Goal: Information Seeking & Learning: Learn about a topic

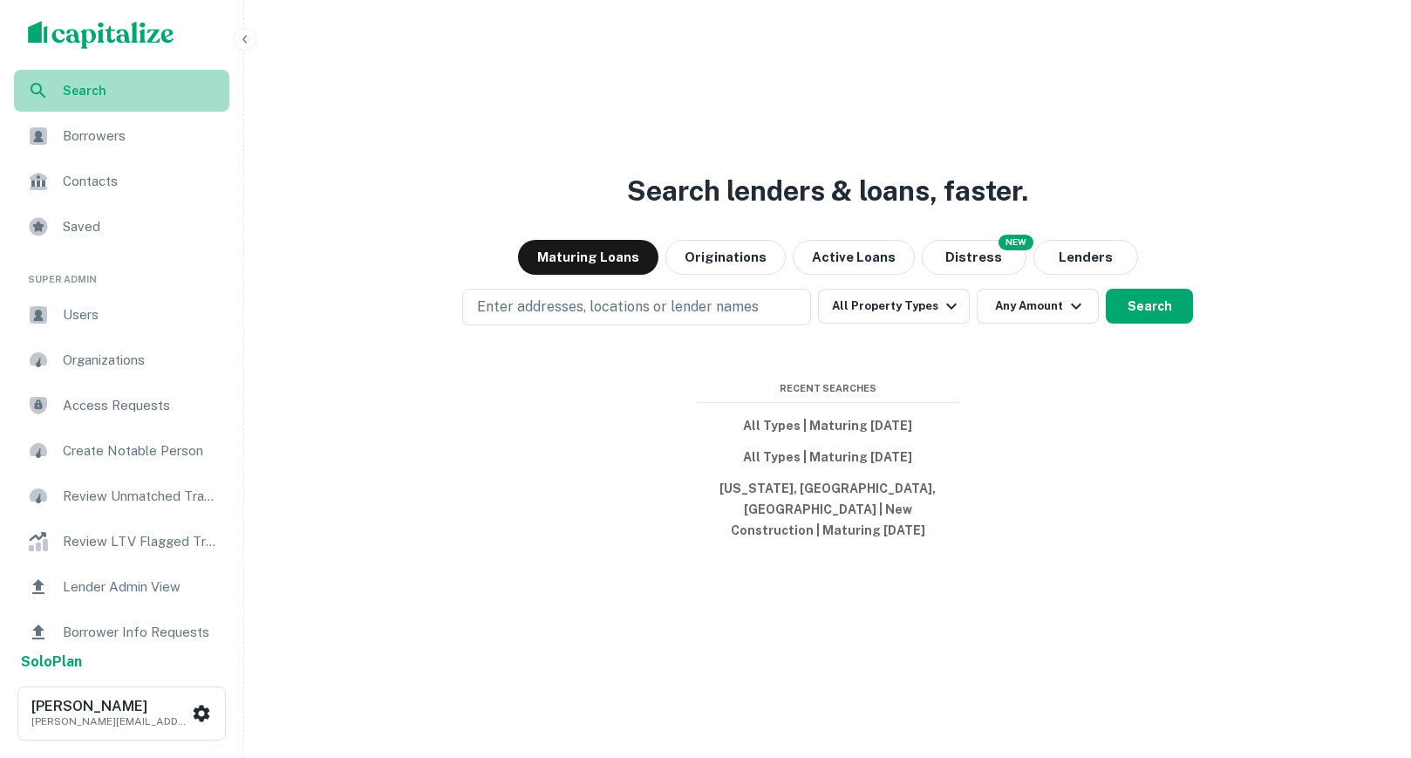
click at [147, 99] on span "Search" at bounding box center [141, 90] width 156 height 19
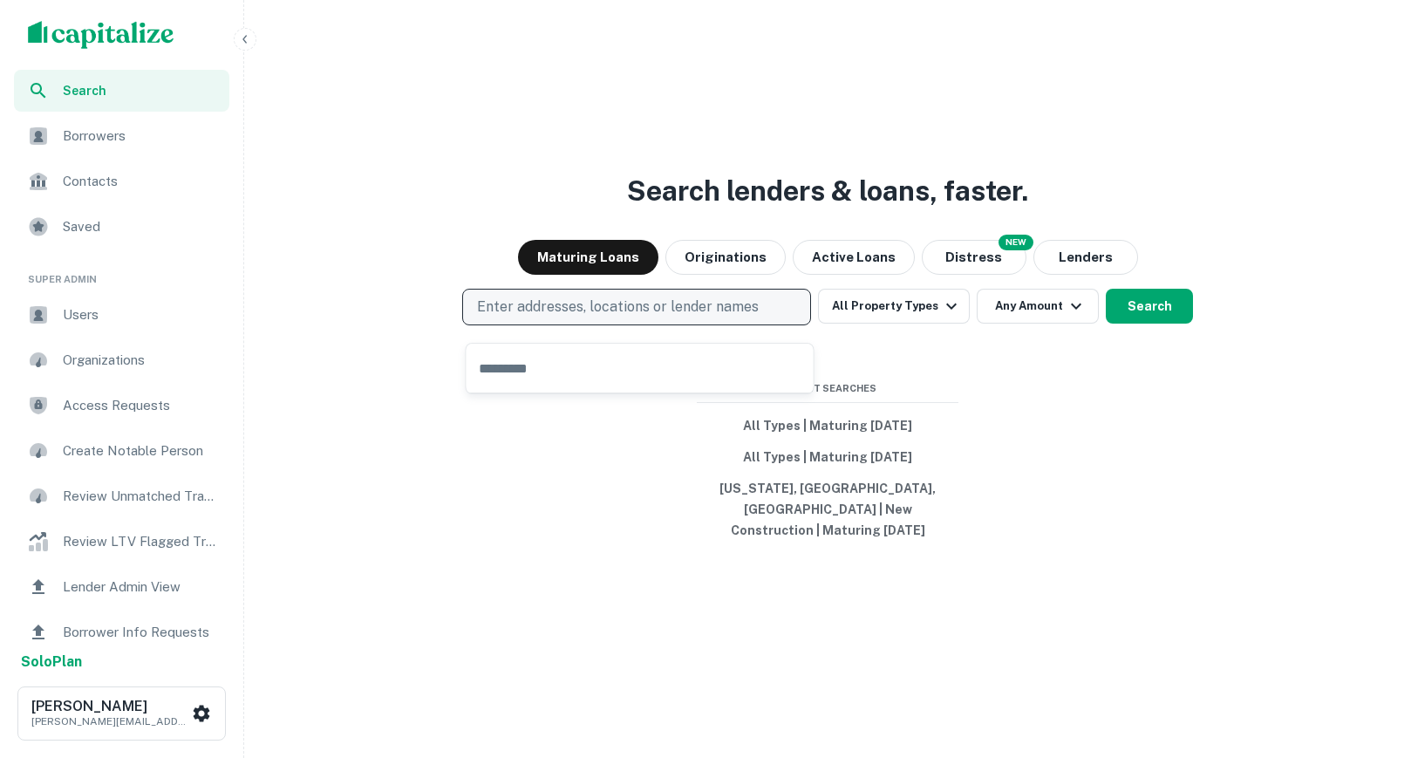
click at [696, 318] on p "Enter addresses, locations or lender names" at bounding box center [618, 307] width 282 height 21
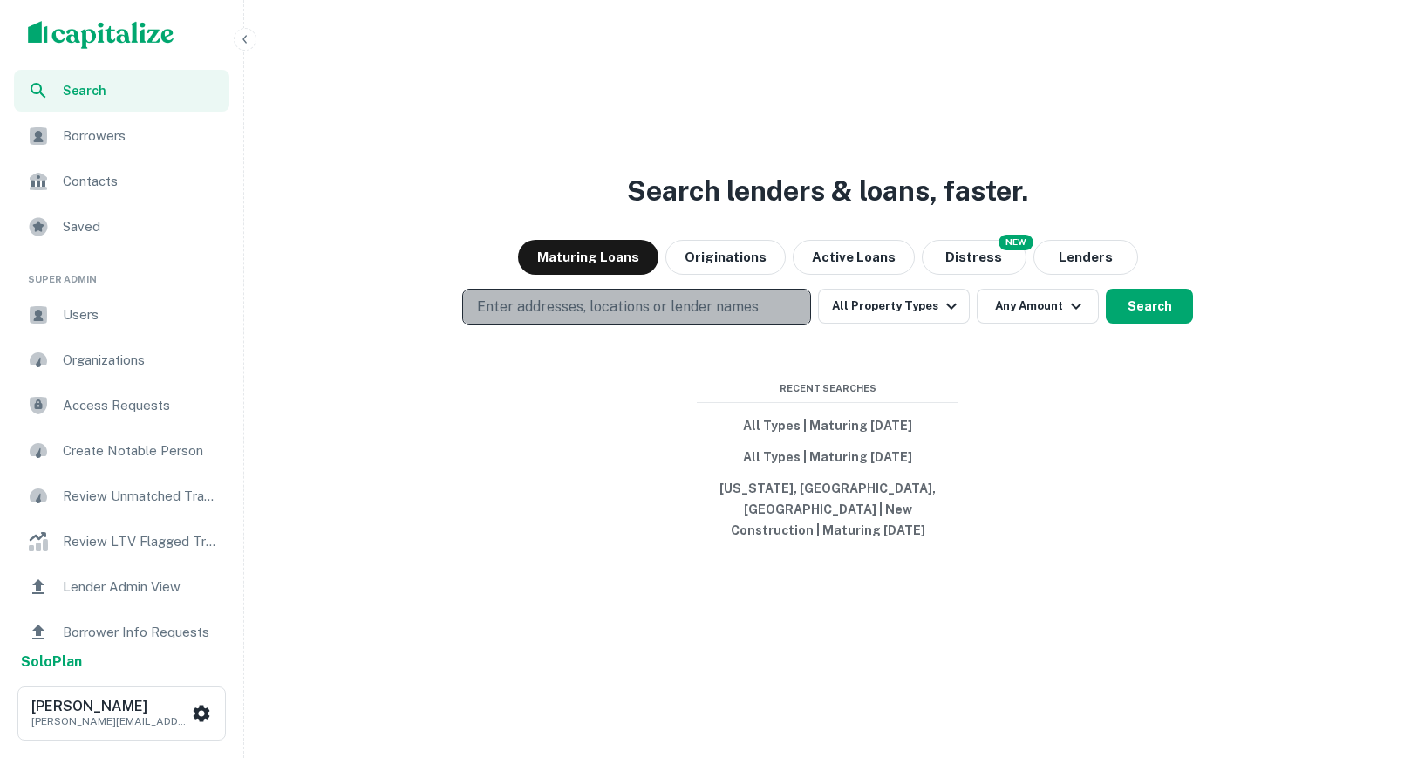
click at [696, 318] on p "Enter addresses, locations or lender names" at bounding box center [618, 307] width 282 height 21
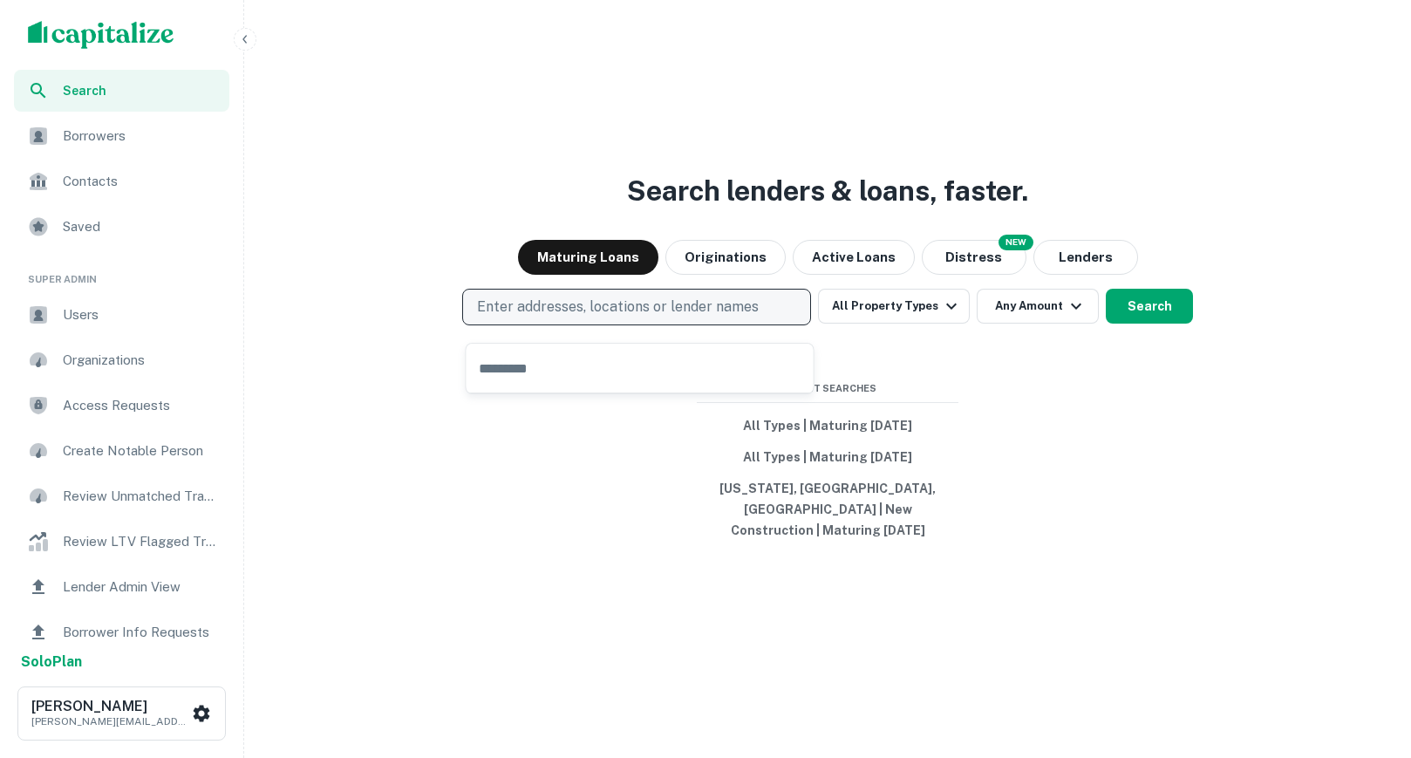
type input "*"
type input "**********"
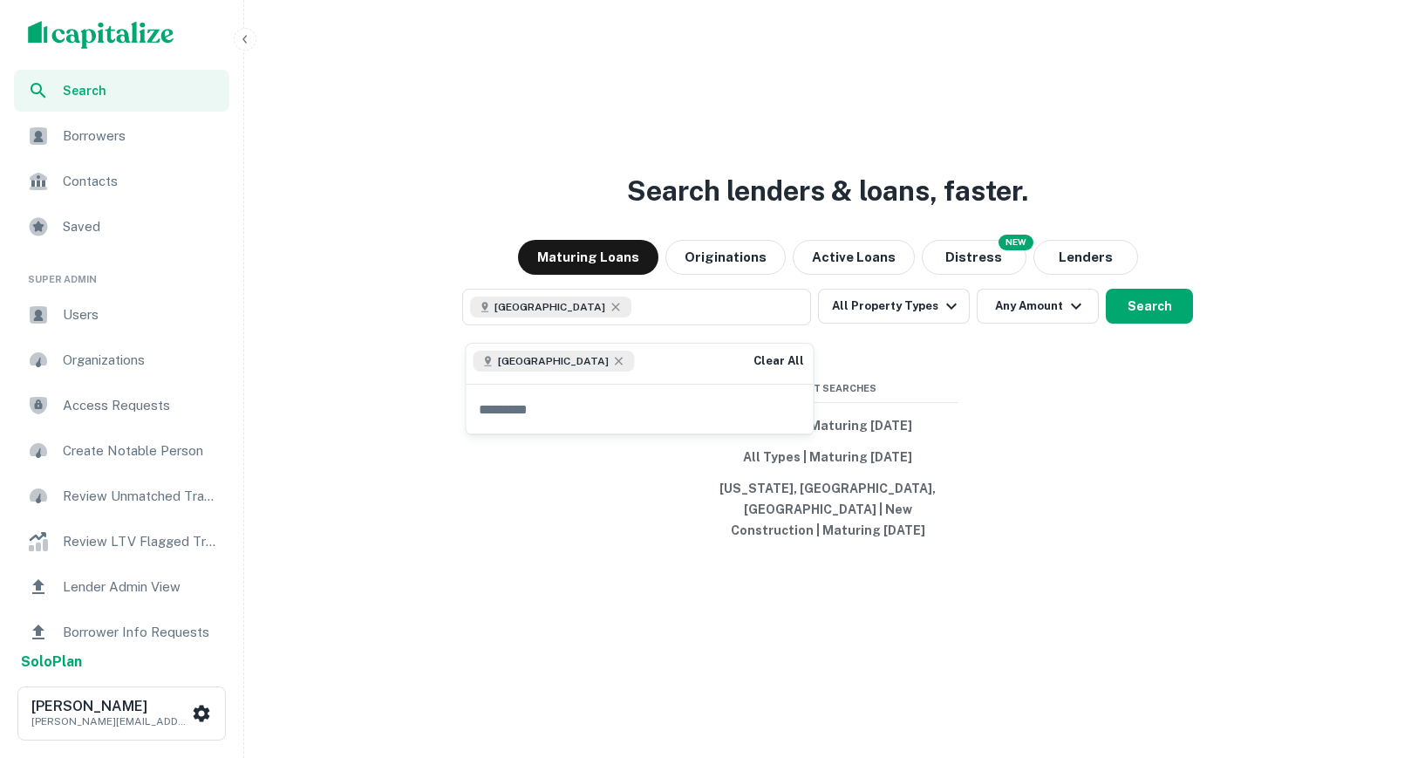
click at [949, 386] on div "Search lenders & loans, faster. Maturing Loans Originations Active Loans NEW Di…" at bounding box center [827, 421] width 1153 height 758
click at [953, 263] on button "Distress" at bounding box center [974, 257] width 105 height 35
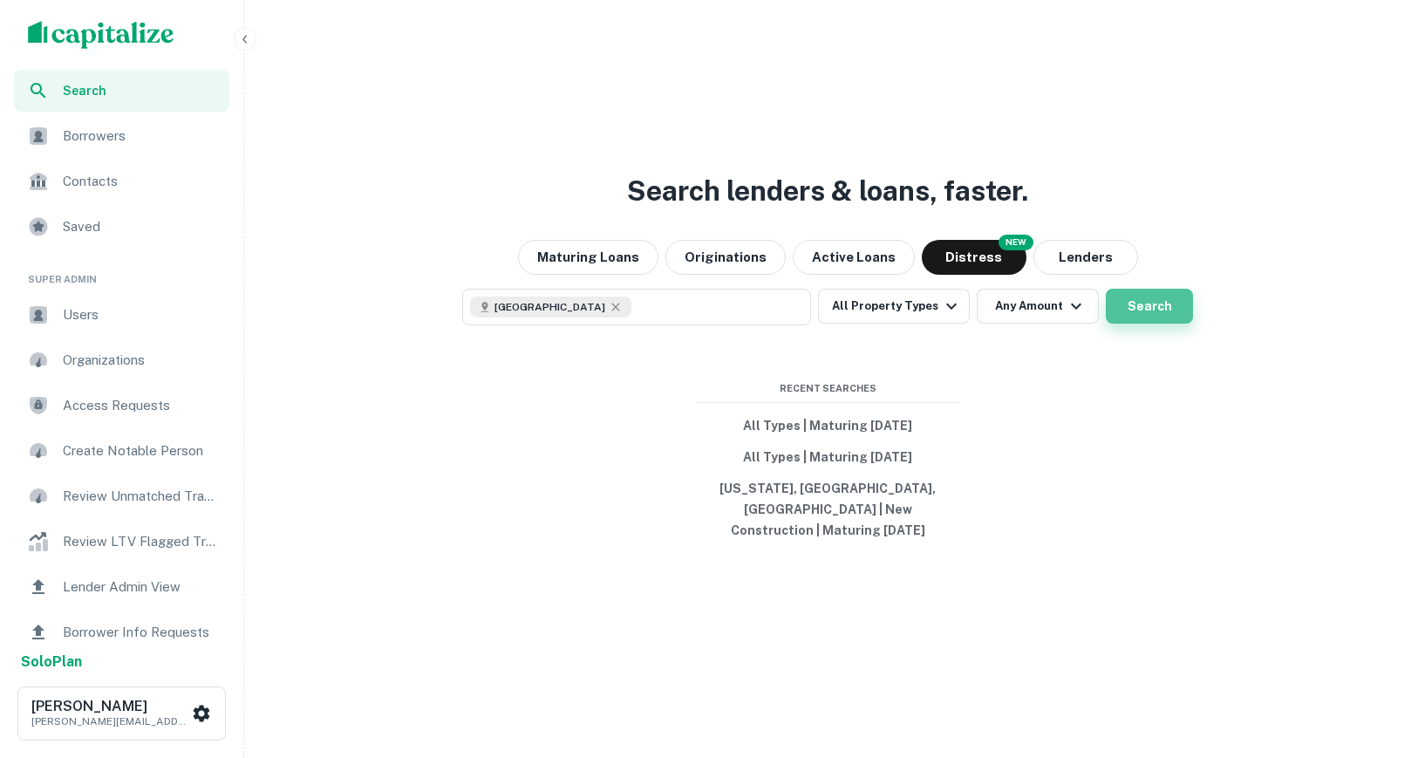
click at [1152, 315] on button "Search" at bounding box center [1149, 306] width 87 height 35
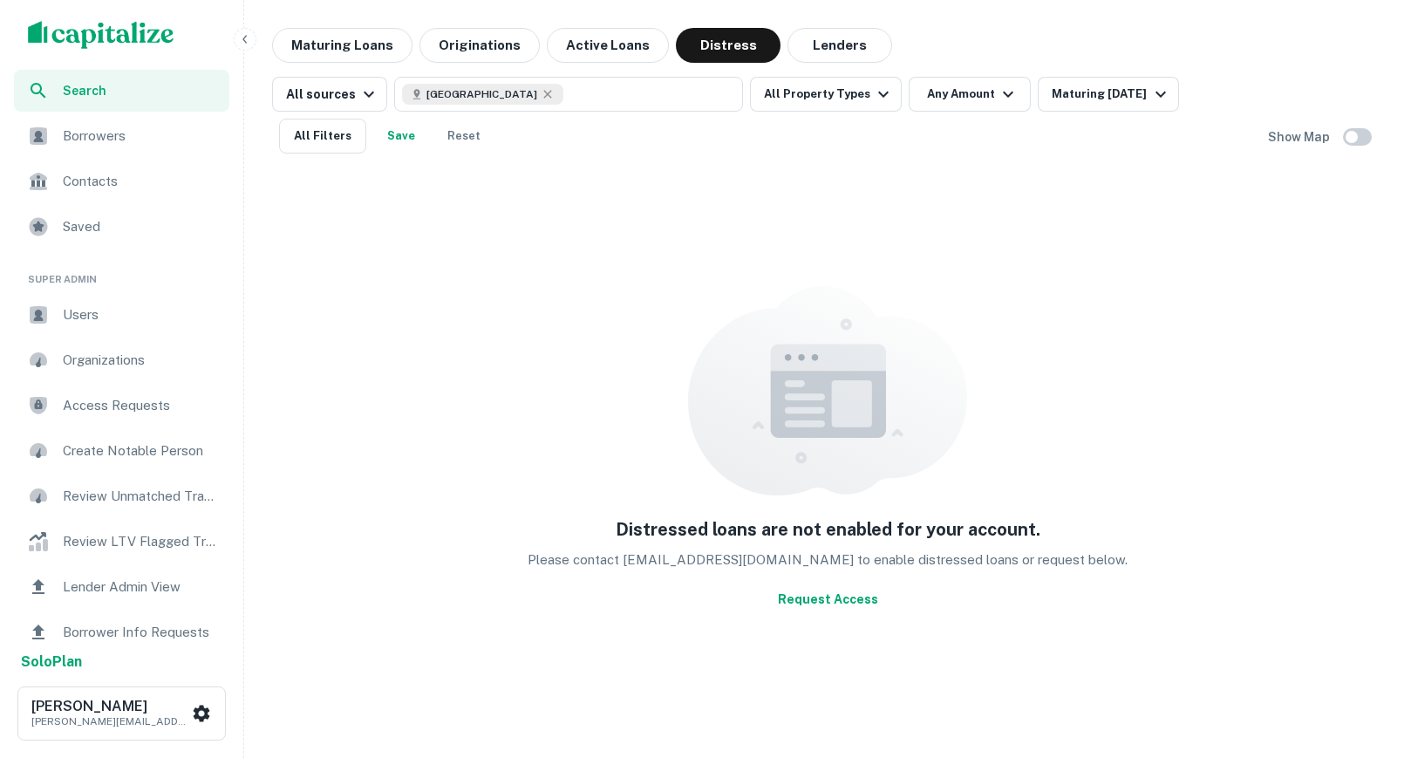
click at [831, 594] on button "Request Access" at bounding box center [828, 599] width 114 height 31
click at [1079, 99] on div "Maturing [DATE]" at bounding box center [1111, 94] width 119 height 21
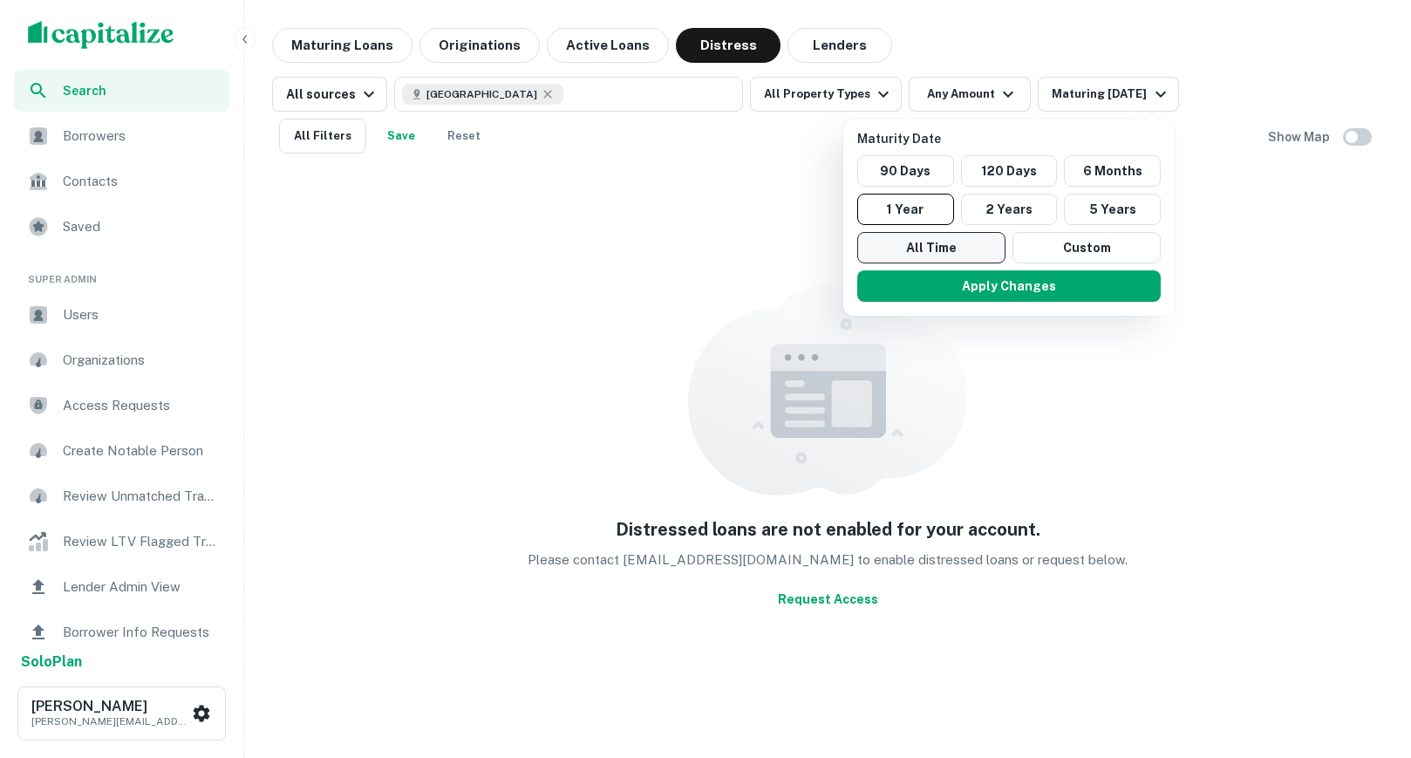
click at [957, 249] on button "All Time" at bounding box center [931, 247] width 148 height 31
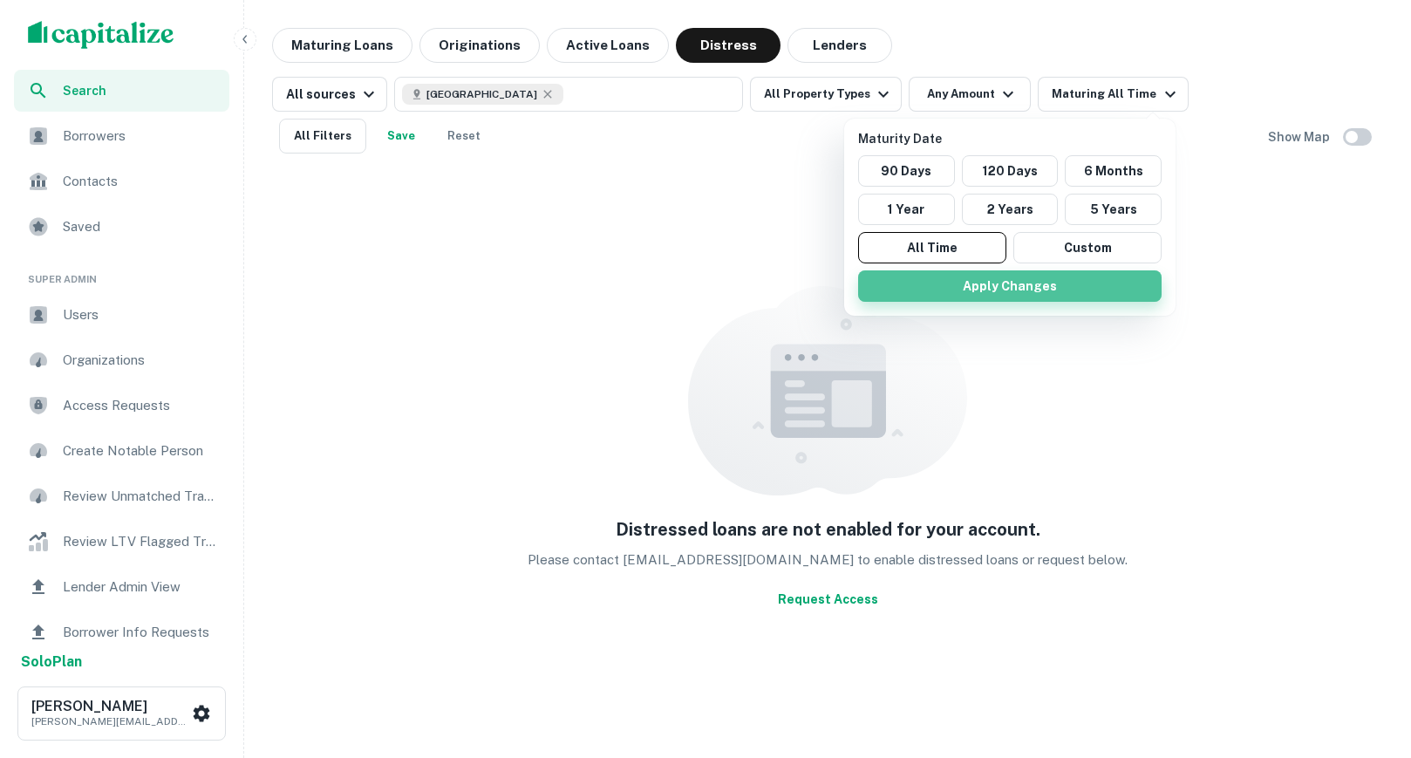
click at [973, 292] on button "Apply Changes" at bounding box center [1010, 285] width 304 height 31
